Goal: Transaction & Acquisition: Purchase product/service

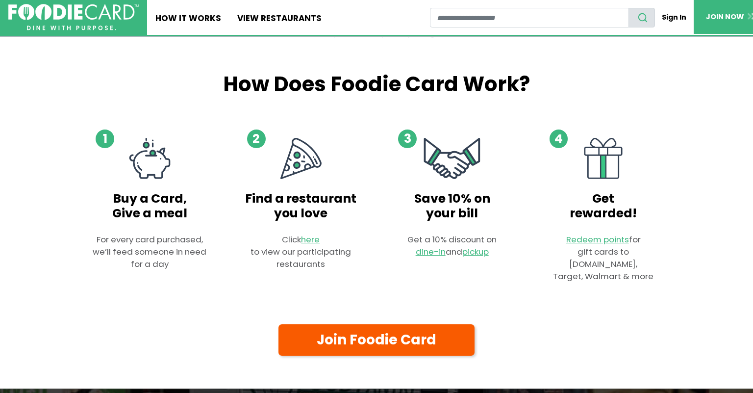
scroll to position [525, 0]
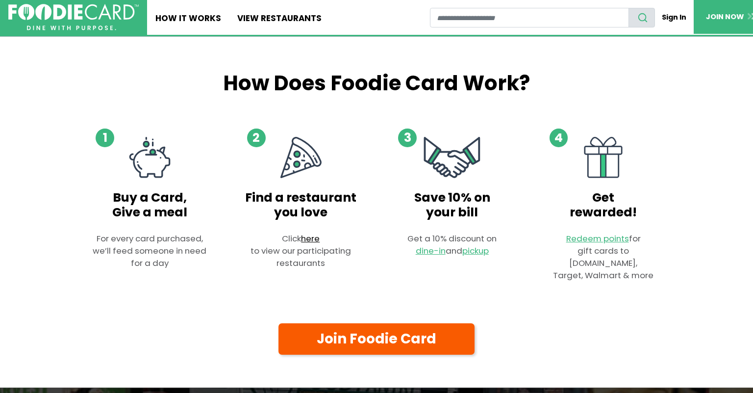
click at [311, 237] on link "here" at bounding box center [310, 238] width 19 height 12
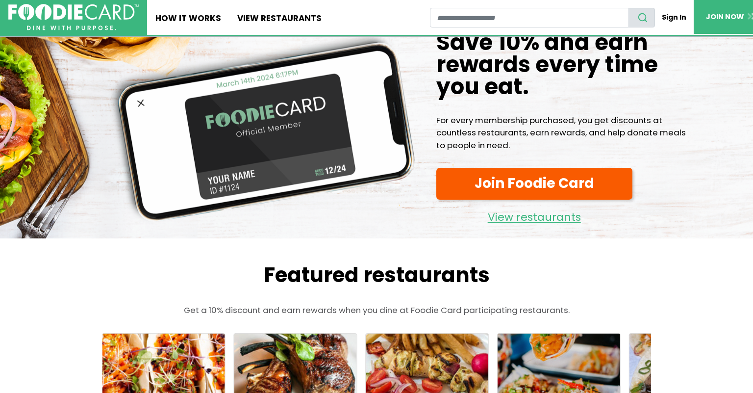
scroll to position [16, 0]
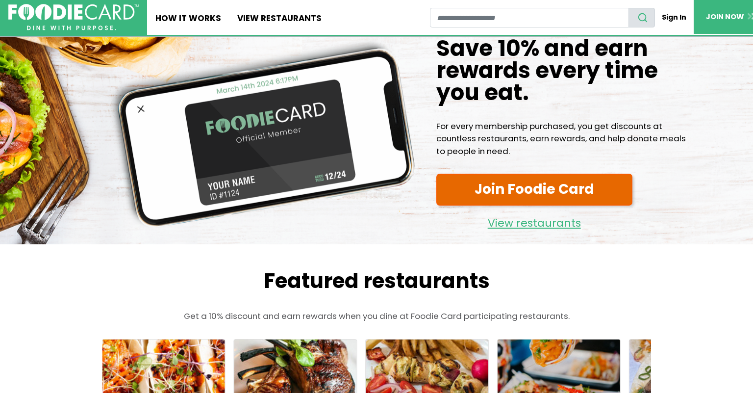
click at [558, 191] on link "Join Foodie Card" at bounding box center [535, 189] width 196 height 31
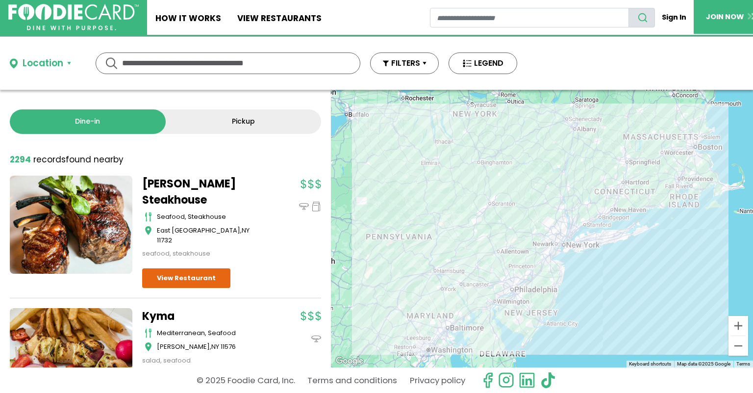
click at [231, 59] on input "text" at bounding box center [228, 63] width 212 height 21
click at [410, 64] on button "FILTERS" at bounding box center [404, 63] width 69 height 22
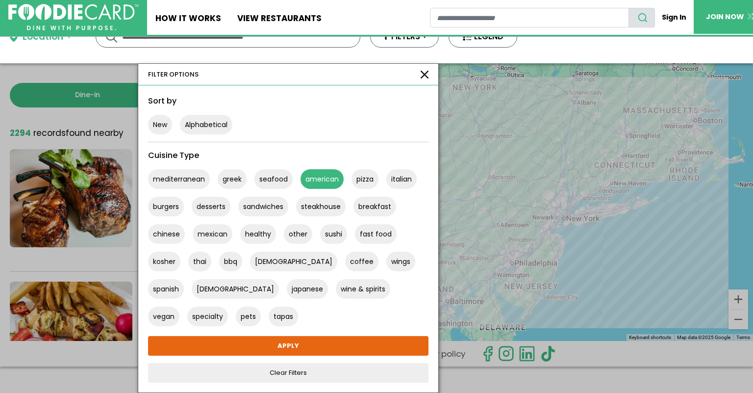
scroll to position [26, 0]
click at [381, 10] on ul "Home How It Works View restaurants" at bounding box center [288, 17] width 283 height 35
click at [539, 44] on div "Location Use my current location Search by Region New York 1989 restaurants New…" at bounding box center [376, 36] width 753 height 53
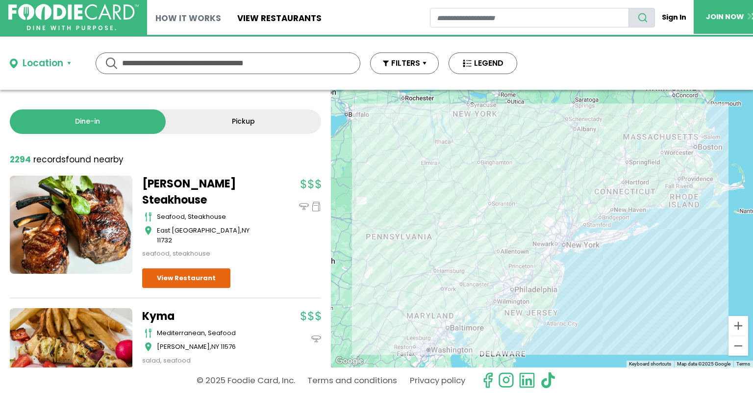
scroll to position [0, 0]
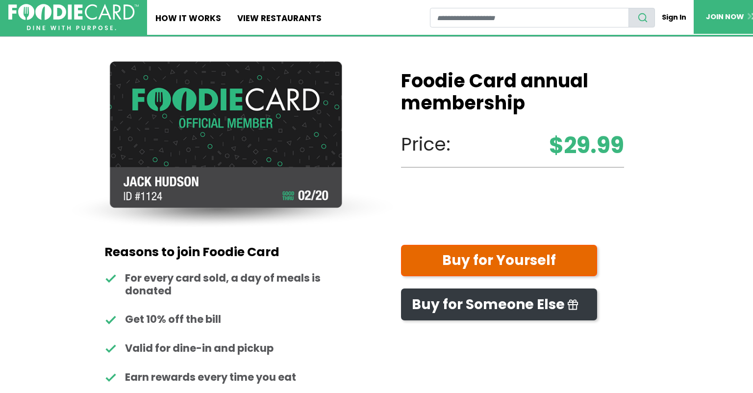
click at [492, 256] on link "Buy for Yourself" at bounding box center [499, 260] width 196 height 31
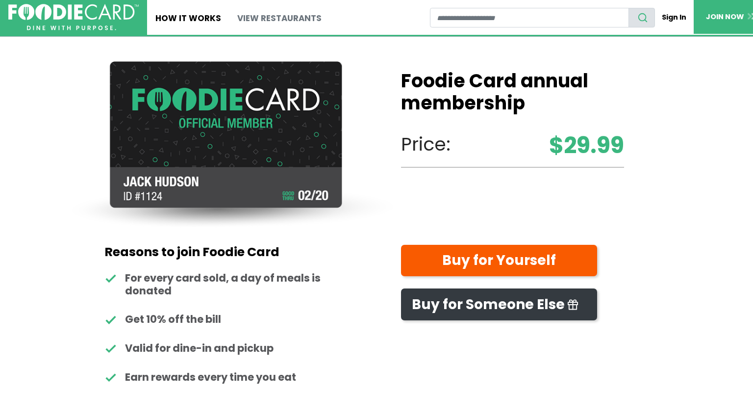
click at [299, 17] on link "View restaurants" at bounding box center [280, 17] width 101 height 35
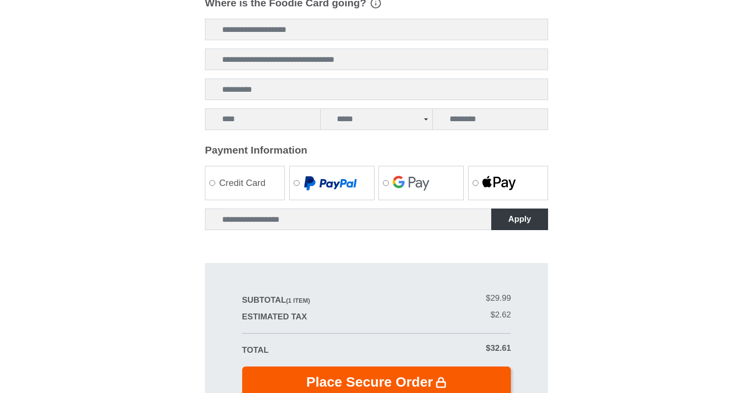
scroll to position [344, 0]
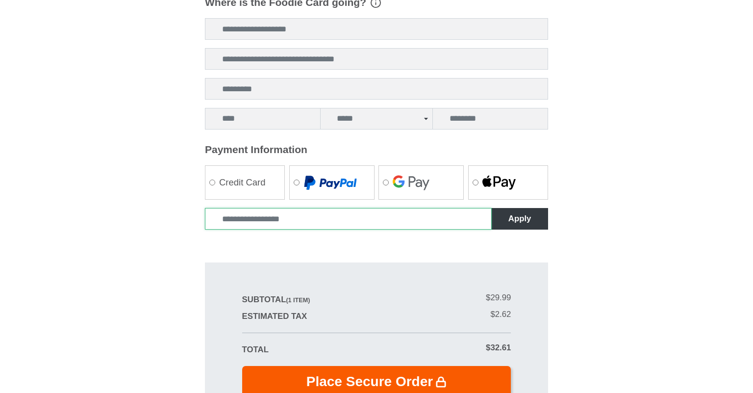
click at [321, 219] on input "Enter coupon code" at bounding box center [348, 219] width 287 height 22
type input "********"
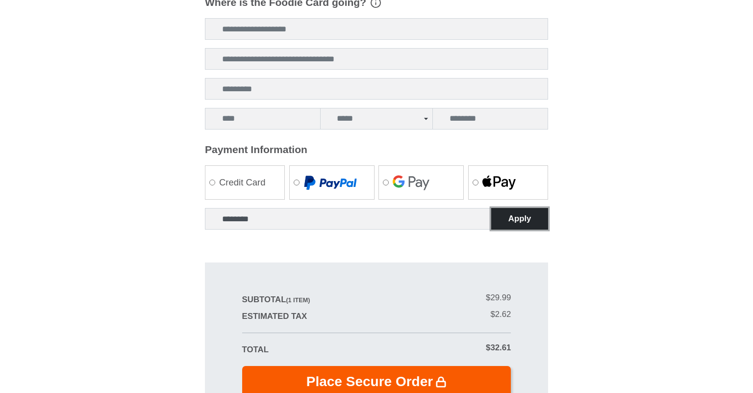
click at [511, 218] on button "Apply" at bounding box center [519, 219] width 57 height 22
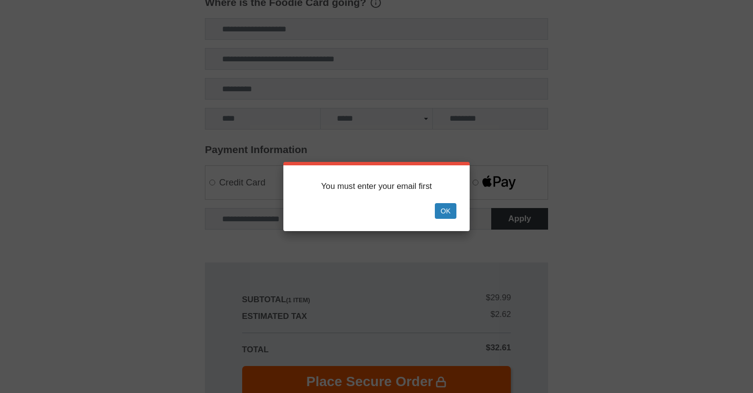
click at [447, 208] on button "Ok" at bounding box center [446, 211] width 22 height 16
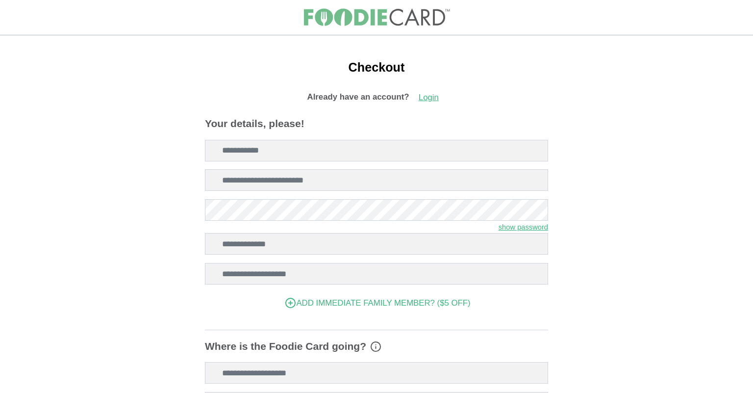
scroll to position [0, 0]
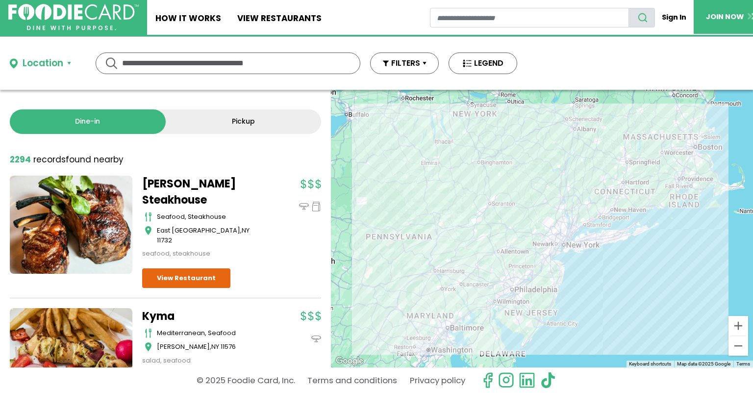
click at [47, 60] on div "Location" at bounding box center [43, 63] width 41 height 14
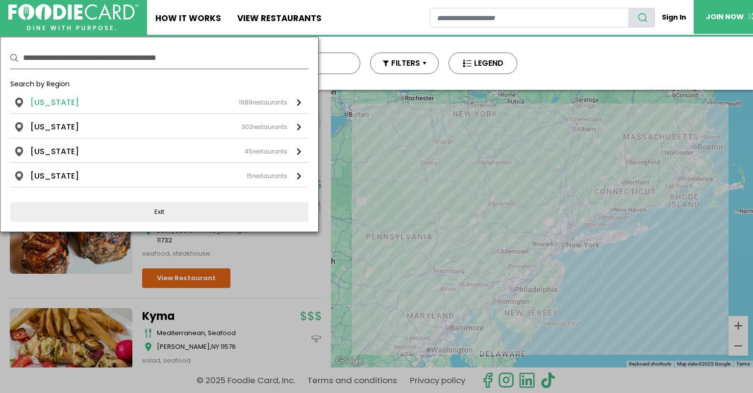
click at [60, 103] on li "New York" at bounding box center [54, 103] width 49 height 12
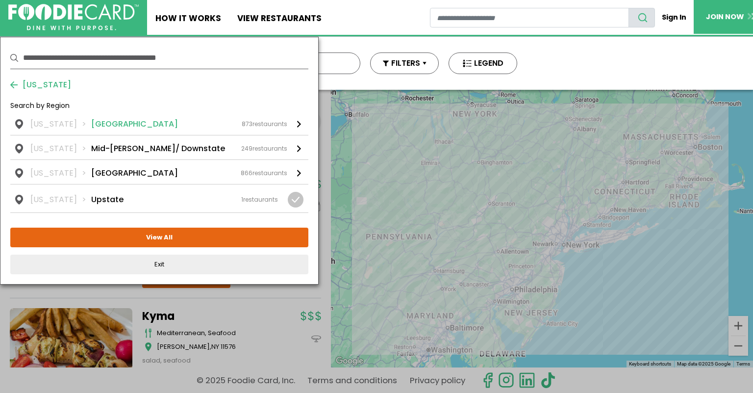
click at [113, 124] on li "Long Island" at bounding box center [134, 124] width 87 height 12
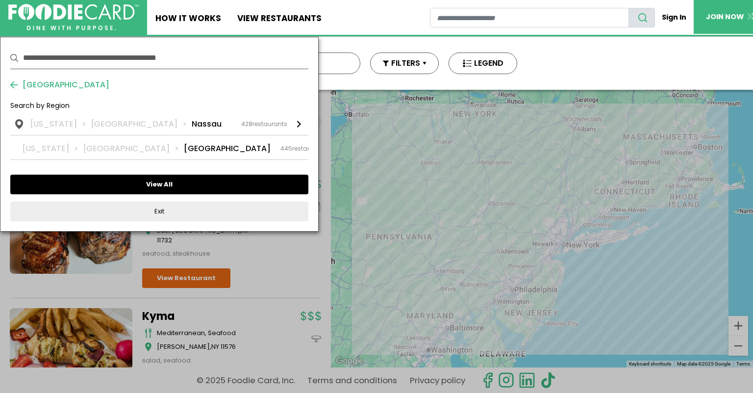
click at [152, 184] on button "View All" at bounding box center [159, 185] width 298 height 20
